Goal: Information Seeking & Learning: Learn about a topic

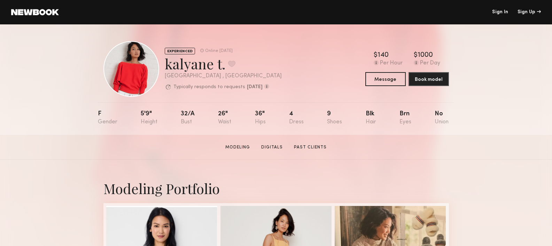
scroll to position [95, 0]
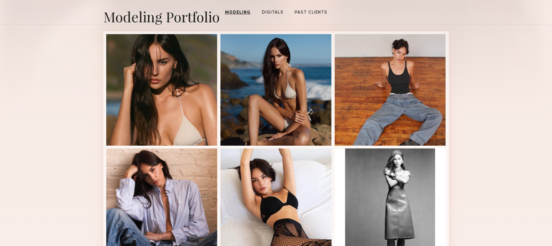
scroll to position [90, 0]
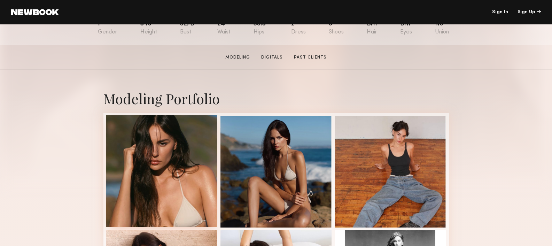
click at [177, 182] on div at bounding box center [161, 170] width 111 height 111
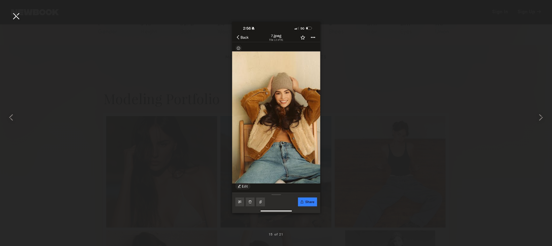
click at [18, 15] on div at bounding box center [15, 15] width 11 height 11
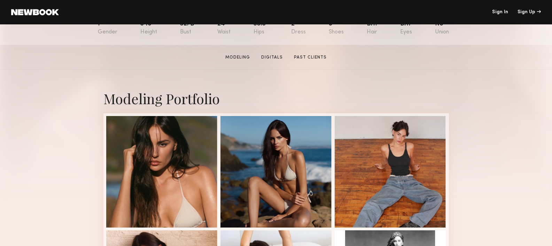
scroll to position [0, 0]
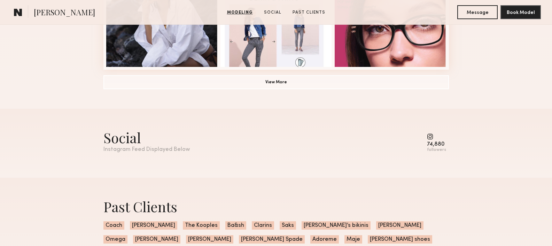
scroll to position [536, 0]
